Goal: Task Accomplishment & Management: Complete application form

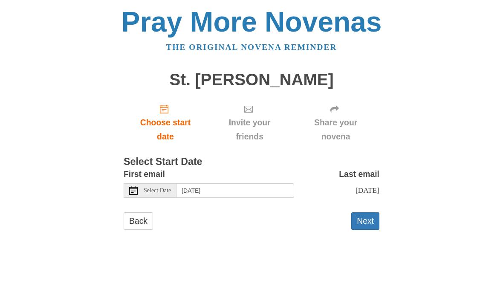
click at [172, 167] on div "First email Select Date Friday, August 15th" at bounding box center [209, 182] width 171 height 31
click at [174, 128] on span "Choose start date" at bounding box center [165, 130] width 67 height 28
click at [171, 188] on span "Select Date" at bounding box center [157, 191] width 27 height 6
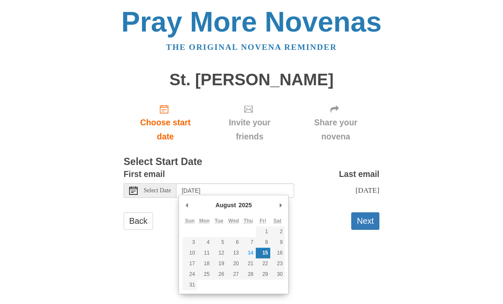
click at [368, 216] on button "Next" at bounding box center [365, 220] width 28 height 17
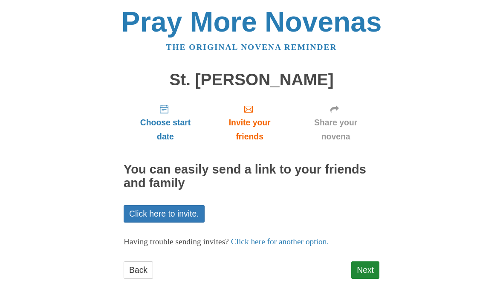
click at [368, 261] on link "Next" at bounding box center [365, 269] width 28 height 17
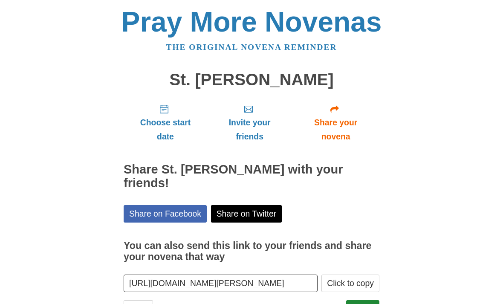
scroll to position [22, 0]
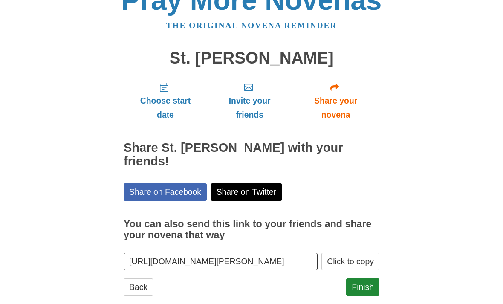
click at [365, 278] on link "Finish" at bounding box center [362, 286] width 33 height 17
